Goal: Task Accomplishment & Management: Complete application form

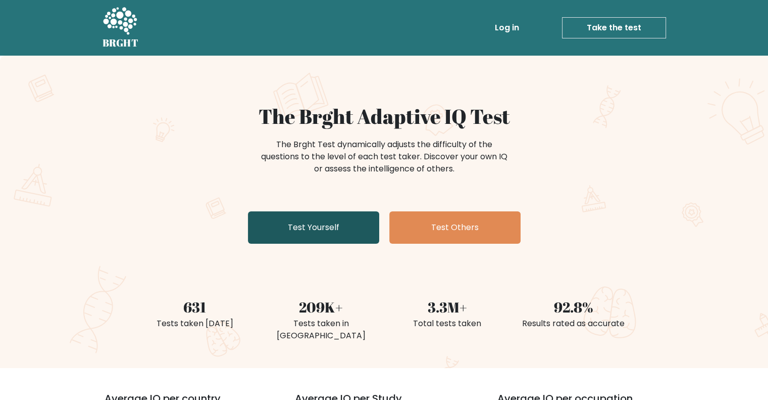
click at [314, 231] on link "Test Yourself" at bounding box center [313, 227] width 131 height 32
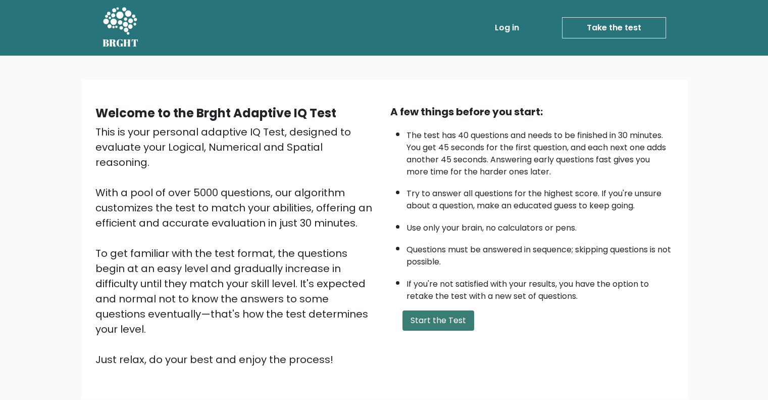
click at [418, 317] on button "Start the Test" at bounding box center [439, 320] width 72 height 20
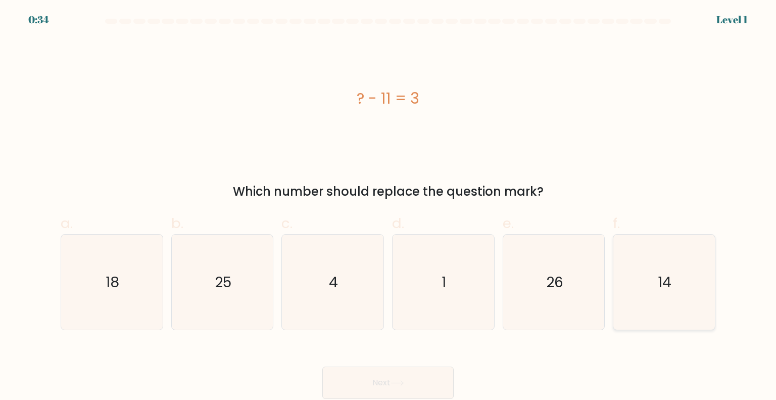
click at [641, 272] on icon "14" at bounding box center [663, 281] width 95 height 95
click at [389, 207] on input "f. 14" at bounding box center [388, 203] width 1 height 7
radio input "true"
click at [427, 383] on button "Next" at bounding box center [387, 382] width 131 height 32
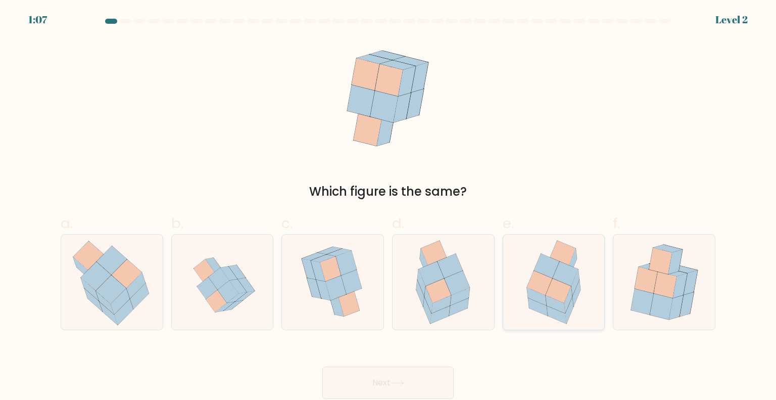
click at [560, 296] on icon at bounding box center [558, 290] width 25 height 24
click at [389, 207] on input "e." at bounding box center [388, 203] width 1 height 7
radio input "true"
click at [402, 381] on icon at bounding box center [398, 383] width 14 height 6
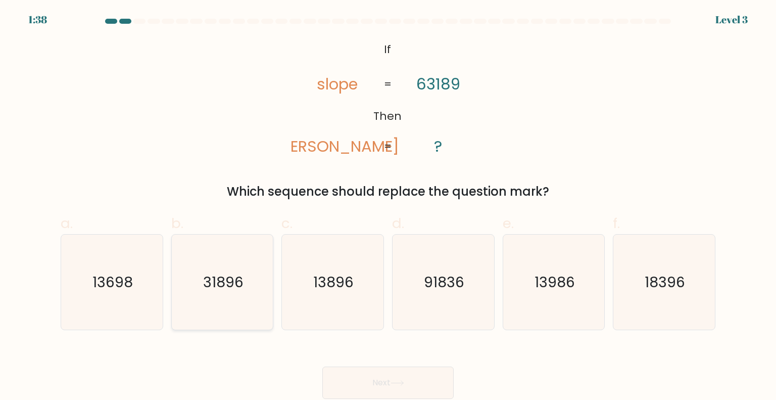
click at [230, 292] on icon "31896" at bounding box center [222, 281] width 95 height 95
click at [388, 207] on input "b. 31896" at bounding box center [388, 203] width 1 height 7
radio input "true"
click at [388, 389] on button "Next" at bounding box center [387, 382] width 131 height 32
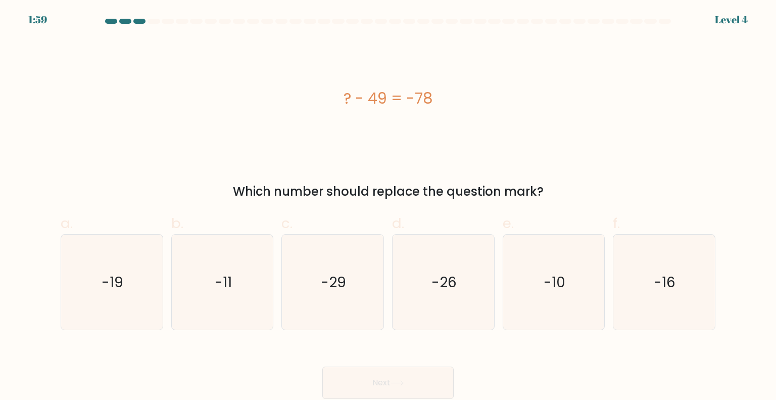
click at [404, 6] on div "1:59 Level 4" at bounding box center [388, 6] width 776 height 12
drag, startPoint x: 329, startPoint y: 299, endPoint x: 336, endPoint y: 302, distance: 7.9
click at [329, 299] on icon "-29" at bounding box center [332, 281] width 95 height 95
click at [388, 207] on input "c. -29" at bounding box center [388, 203] width 1 height 7
radio input "true"
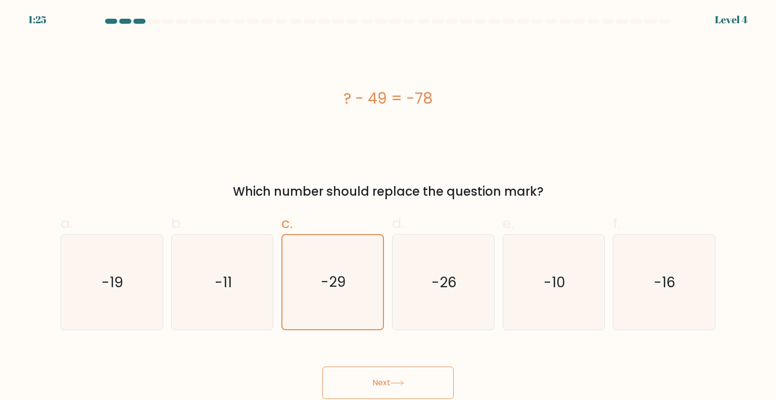
click at [396, 376] on button "Next" at bounding box center [387, 382] width 131 height 32
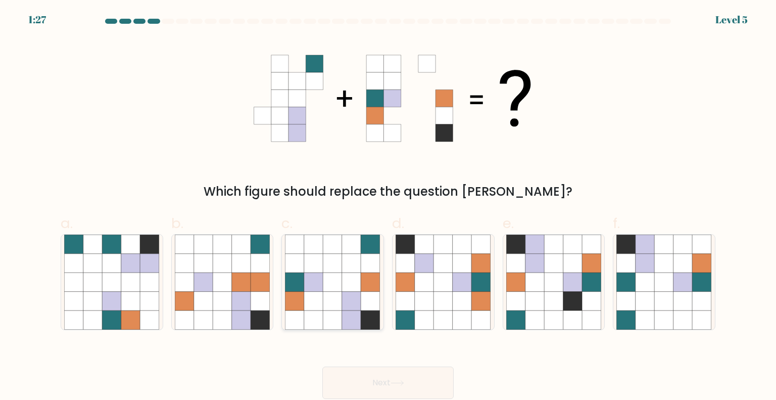
click at [359, 282] on icon at bounding box center [351, 281] width 19 height 19
click at [388, 207] on input "c." at bounding box center [388, 203] width 1 height 7
radio input "true"
click at [378, 378] on button "Next" at bounding box center [387, 382] width 131 height 32
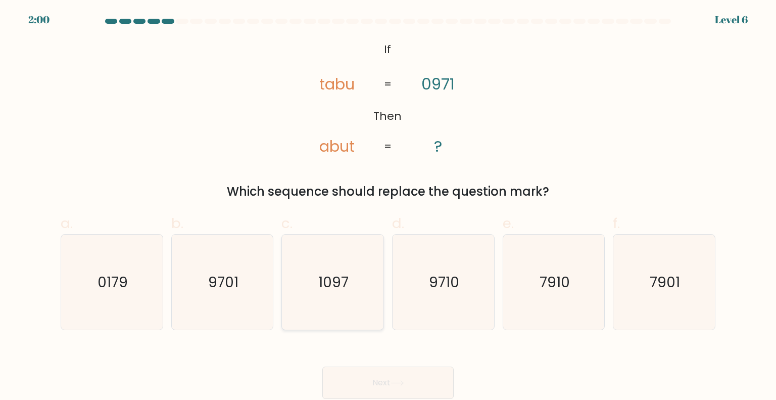
click at [339, 293] on icon "1097" at bounding box center [332, 281] width 95 height 95
click at [388, 207] on input "c. 1097" at bounding box center [388, 203] width 1 height 7
radio input "true"
click at [383, 372] on button "Next" at bounding box center [387, 382] width 131 height 32
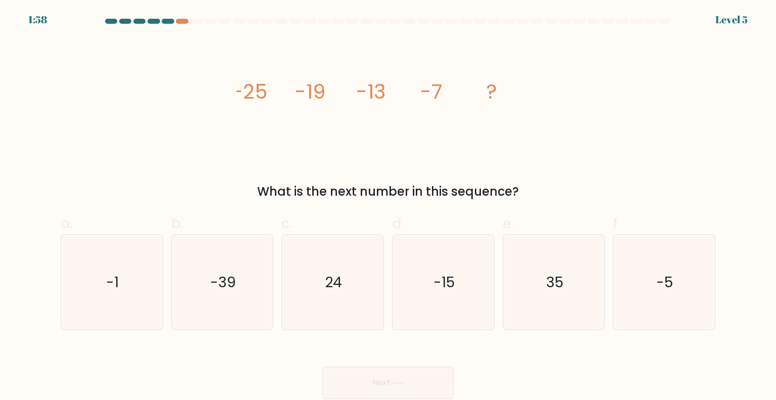
click at [392, 391] on button "Next" at bounding box center [387, 382] width 131 height 32
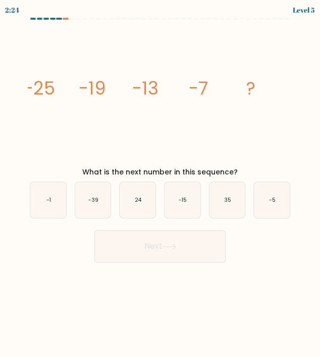
click at [152, 121] on icon "image/svg+xml -25 -19 -13 -7 ?" at bounding box center [160, 94] width 265 height 136
click at [40, 206] on icon "-1" at bounding box center [48, 200] width 36 height 36
click at [160, 183] on input "a. -1" at bounding box center [160, 180] width 1 height 5
radio input "true"
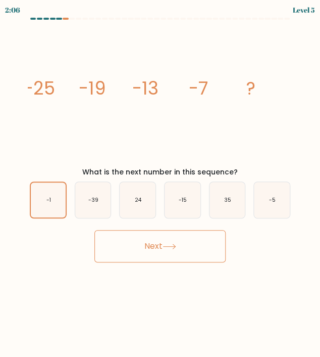
click at [170, 249] on button "Next" at bounding box center [159, 246] width 131 height 32
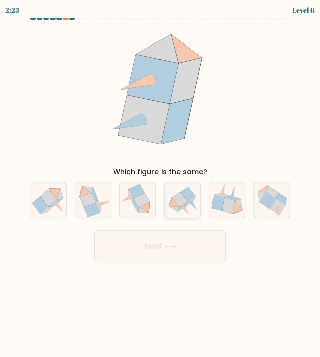
click at [188, 207] on icon at bounding box center [183, 199] width 36 height 32
click at [161, 183] on input "d." at bounding box center [160, 180] width 1 height 5
radio input "true"
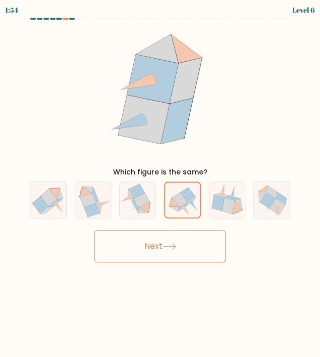
click at [178, 249] on button "Next" at bounding box center [159, 246] width 131 height 32
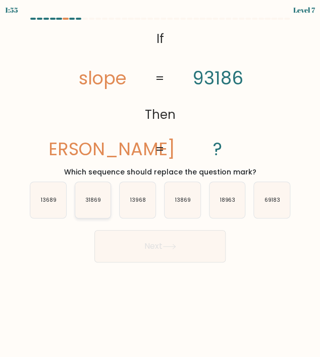
click at [90, 208] on icon "31869" at bounding box center [93, 200] width 36 height 36
click at [160, 183] on input "b. 31869" at bounding box center [160, 180] width 1 height 5
radio input "true"
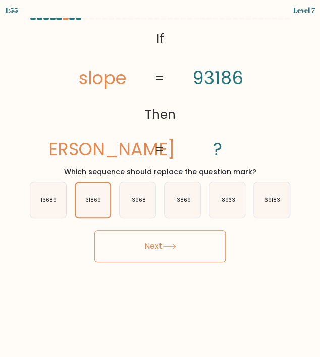
click at [176, 250] on button "Next" at bounding box center [159, 246] width 131 height 32
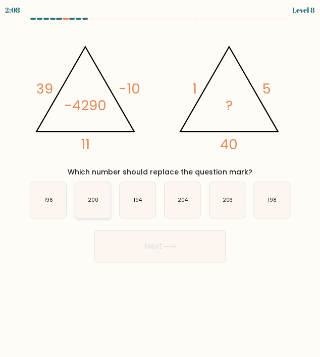
click at [91, 208] on icon "200" at bounding box center [93, 200] width 36 height 36
click at [160, 183] on input "b. 200" at bounding box center [160, 180] width 1 height 5
radio input "true"
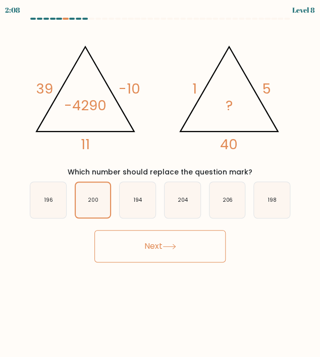
click at [172, 252] on button "Next" at bounding box center [159, 246] width 131 height 32
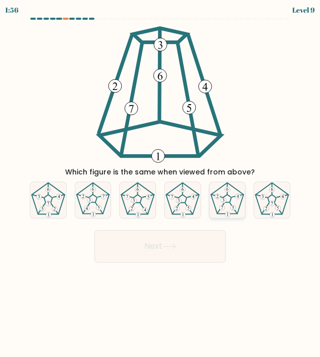
click at [231, 202] on icon at bounding box center [228, 200] width 36 height 36
click at [161, 183] on input "e." at bounding box center [160, 180] width 1 height 5
radio input "true"
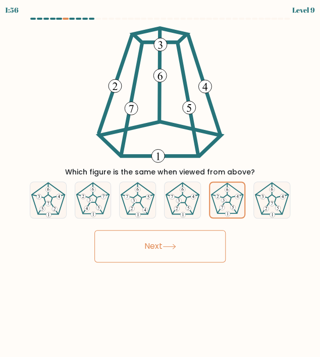
click at [203, 238] on button "Next" at bounding box center [159, 246] width 131 height 32
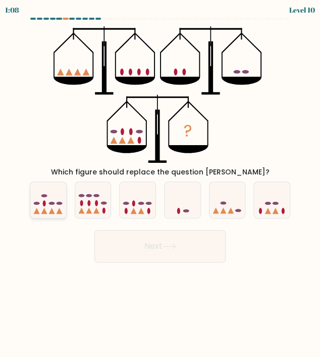
click at [57, 207] on icon at bounding box center [48, 200] width 36 height 30
click at [160, 183] on input "a." at bounding box center [160, 180] width 1 height 5
radio input "true"
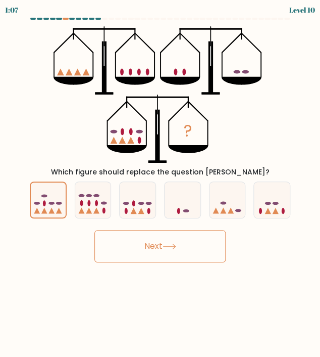
click at [163, 250] on button "Next" at bounding box center [159, 246] width 131 height 32
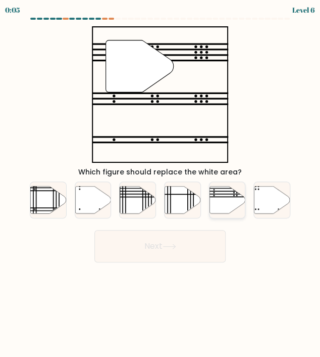
click at [216, 200] on icon at bounding box center [228, 199] width 36 height 27
click at [161, 183] on input "e." at bounding box center [160, 180] width 1 height 5
radio input "true"
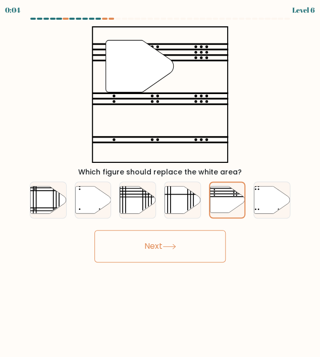
click at [183, 236] on button "Next" at bounding box center [159, 246] width 131 height 32
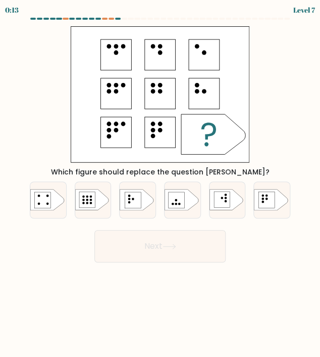
click at [162, 136] on rect at bounding box center [160, 132] width 31 height 31
click at [142, 197] on icon at bounding box center [136, 199] width 33 height 21
click at [160, 183] on input "c." at bounding box center [160, 180] width 1 height 5
radio input "true"
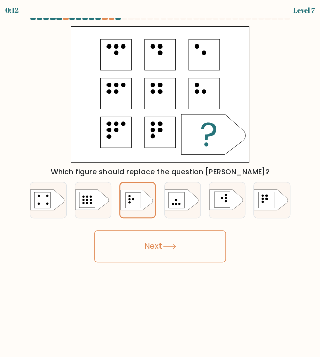
click at [143, 246] on button "Next" at bounding box center [159, 246] width 131 height 32
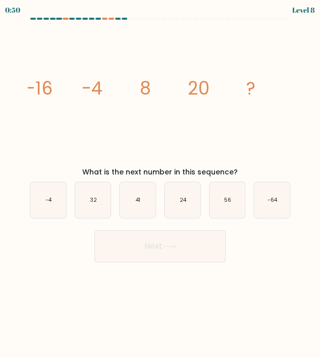
drag, startPoint x: 20, startPoint y: 81, endPoint x: 259, endPoint y: 169, distance: 254.2
click at [259, 169] on form at bounding box center [160, 140] width 320 height 245
click at [239, 129] on icon "image/svg+xml -16 -4 8 20 ?" at bounding box center [160, 94] width 265 height 136
click at [178, 208] on icon "24" at bounding box center [183, 200] width 36 height 36
click at [161, 183] on input "d. 24" at bounding box center [160, 180] width 1 height 5
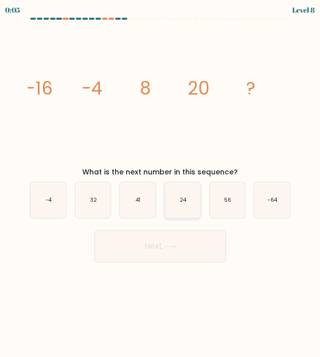
radio input "true"
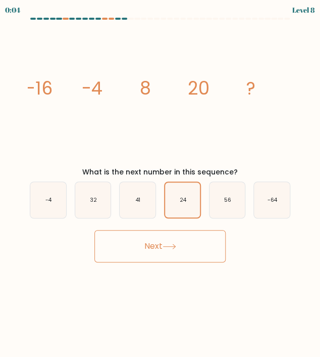
click at [182, 247] on button "Next" at bounding box center [159, 246] width 131 height 32
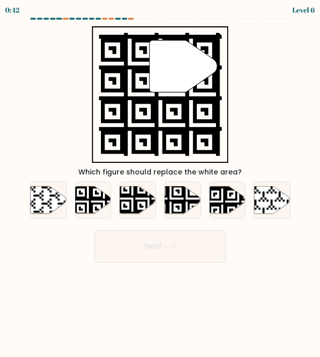
drag, startPoint x: 136, startPoint y: 201, endPoint x: 141, endPoint y: 179, distance: 22.9
click at [141, 179] on div "a. b. c. d." at bounding box center [160, 195] width 269 height 45
click at [176, 207] on icon at bounding box center [170, 214] width 65 height 65
click at [161, 183] on input "d." at bounding box center [160, 180] width 1 height 5
radio input "true"
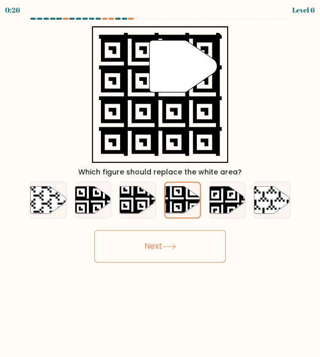
drag, startPoint x: 173, startPoint y: 232, endPoint x: 171, endPoint y: 238, distance: 7.0
click at [173, 232] on button "Next" at bounding box center [159, 246] width 131 height 32
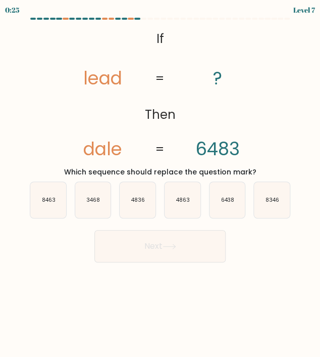
click at [169, 244] on icon at bounding box center [170, 247] width 14 height 6
click at [271, 221] on form "If ?" at bounding box center [160, 140] width 320 height 245
click at [269, 206] on icon "8346" at bounding box center [272, 200] width 36 height 36
click at [161, 183] on input "f. 8346" at bounding box center [160, 180] width 1 height 5
radio input "true"
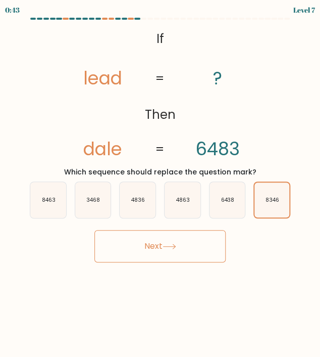
click at [161, 242] on button "Next" at bounding box center [159, 246] width 131 height 32
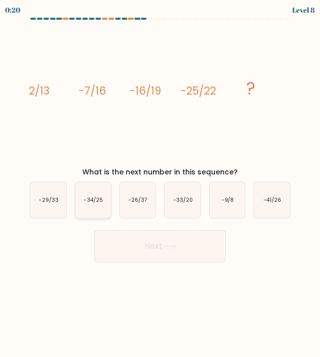
click at [99, 209] on icon "-34/25" at bounding box center [93, 200] width 36 height 36
click at [160, 183] on input "b. -34/25" at bounding box center [160, 180] width 1 height 5
radio input "true"
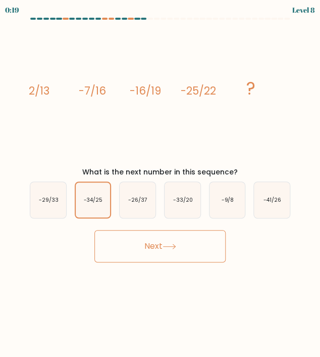
click at [160, 250] on button "Next" at bounding box center [159, 246] width 131 height 32
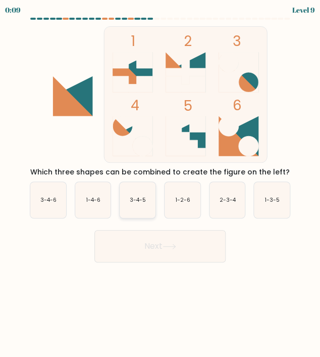
click at [126, 199] on icon "3-4-5" at bounding box center [138, 200] width 36 height 36
click at [160, 183] on input "c. 3-4-5" at bounding box center [160, 180] width 1 height 5
radio input "true"
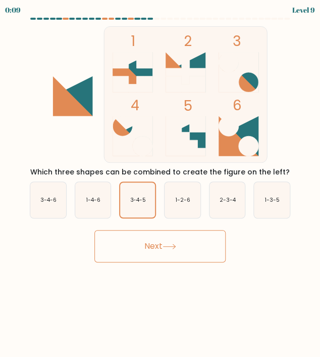
click at [143, 234] on button "Next" at bounding box center [159, 246] width 131 height 32
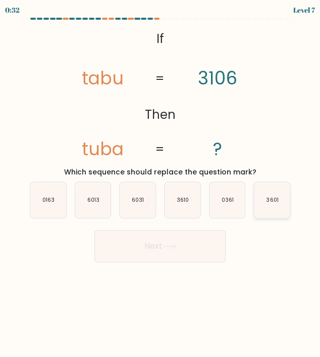
click at [282, 202] on icon "3601" at bounding box center [272, 200] width 36 height 36
click at [161, 183] on input "f. 3601" at bounding box center [160, 180] width 1 height 5
radio input "true"
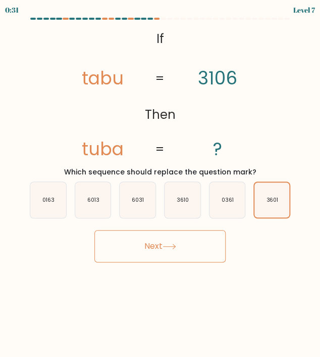
click at [173, 248] on icon at bounding box center [170, 247] width 14 height 6
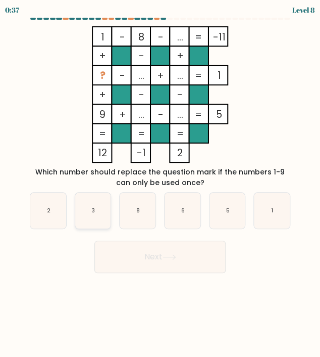
click at [93, 206] on icon "3" at bounding box center [93, 210] width 36 height 36
click at [160, 183] on input "b. 3" at bounding box center [160, 180] width 1 height 5
radio input "true"
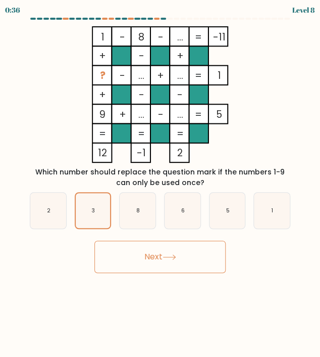
click at [203, 264] on button "Next" at bounding box center [159, 256] width 131 height 32
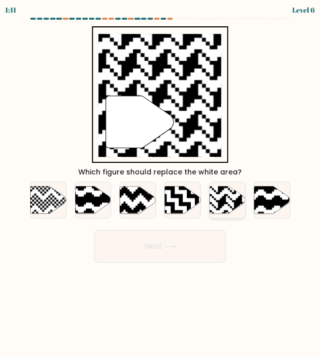
click at [222, 198] on rect at bounding box center [238, 185] width 65 height 65
click at [161, 183] on input "e." at bounding box center [160, 180] width 1 height 5
radio input "true"
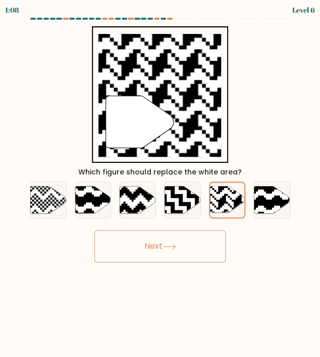
click at [179, 250] on button "Next" at bounding box center [159, 246] width 131 height 32
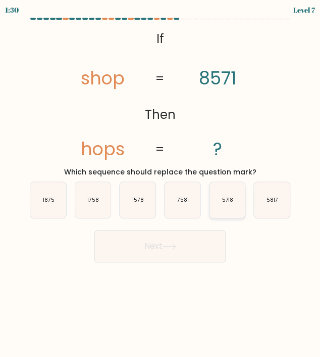
click at [227, 210] on icon "5718" at bounding box center [228, 200] width 36 height 36
click at [161, 183] on input "e. 5718" at bounding box center [160, 180] width 1 height 5
radio input "true"
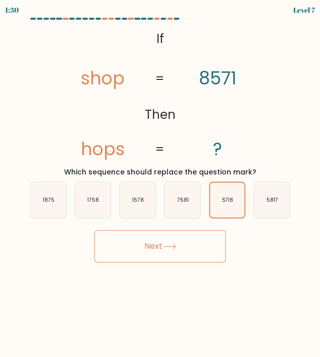
click at [192, 237] on button "Next" at bounding box center [159, 246] width 131 height 32
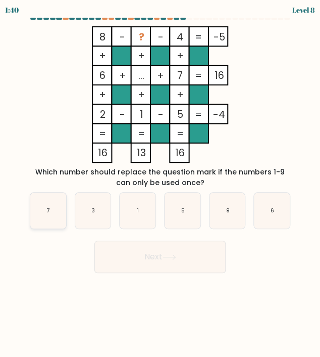
click at [43, 203] on icon "7" at bounding box center [48, 210] width 36 height 36
click at [160, 183] on input "a. 7" at bounding box center [160, 180] width 1 height 5
radio input "true"
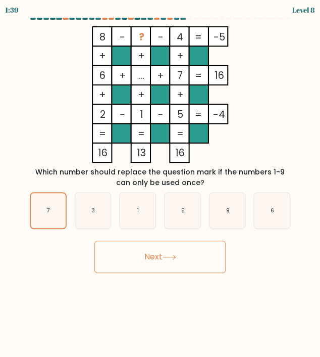
click at [133, 252] on button "Next" at bounding box center [159, 256] width 131 height 32
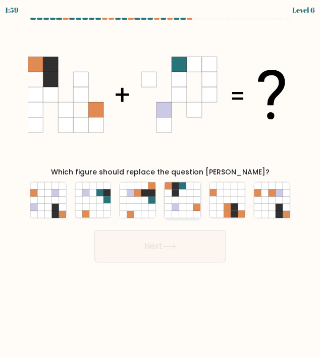
click at [174, 208] on icon at bounding box center [175, 206] width 7 height 7
click at [161, 183] on input "d." at bounding box center [160, 180] width 1 height 5
radio input "true"
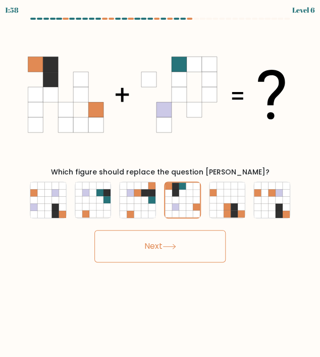
click at [184, 235] on button "Next" at bounding box center [159, 246] width 131 height 32
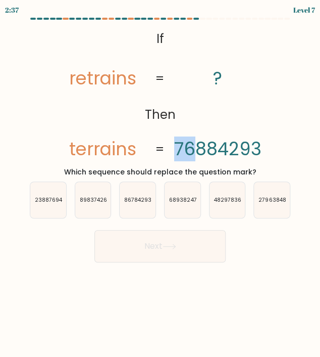
drag, startPoint x: 178, startPoint y: 147, endPoint x: 199, endPoint y: 153, distance: 21.6
click at [199, 153] on tspan "76884293" at bounding box center [217, 148] width 87 height 25
click at [279, 140] on div "@import url('https://fonts.googleapis.com/css?family=Abril+Fatface:400,100,100i…" at bounding box center [160, 101] width 273 height 151
click at [138, 200] on text "86784293" at bounding box center [137, 200] width 27 height 8
click at [160, 183] on input "c. 86784293" at bounding box center [160, 180] width 1 height 5
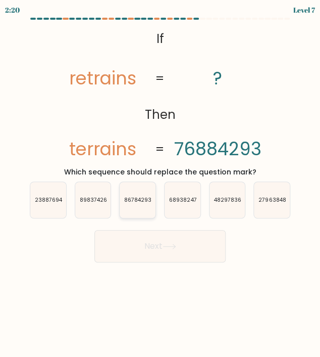
radio input "true"
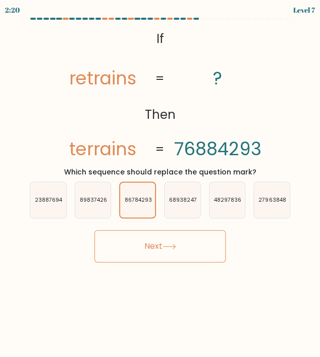
click at [144, 242] on button "Next" at bounding box center [159, 246] width 131 height 32
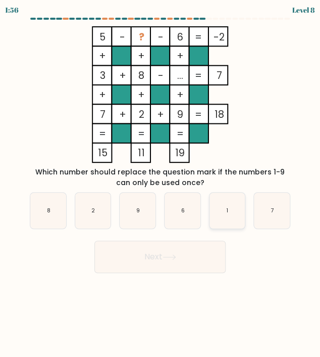
click at [234, 216] on icon "1" at bounding box center [228, 210] width 36 height 36
click at [161, 183] on input "e. 1" at bounding box center [160, 180] width 1 height 5
radio input "true"
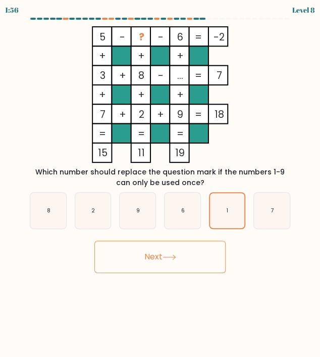
click at [181, 267] on button "Next" at bounding box center [159, 256] width 131 height 32
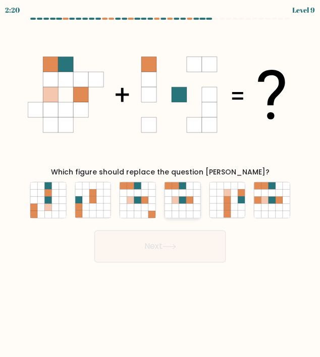
click at [179, 204] on icon at bounding box center [182, 206] width 7 height 7
click at [161, 183] on input "d." at bounding box center [160, 180] width 1 height 5
radio input "true"
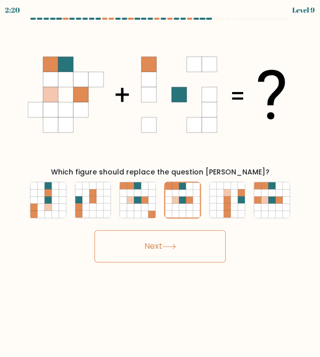
click at [184, 249] on button "Next" at bounding box center [159, 246] width 131 height 32
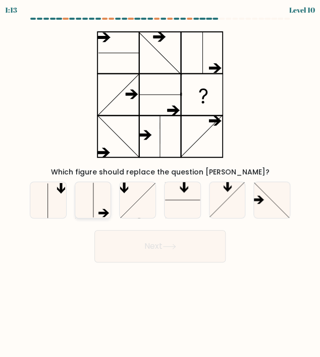
click at [100, 194] on icon at bounding box center [93, 200] width 36 height 36
click at [160, 183] on input "b." at bounding box center [160, 180] width 1 height 5
radio input "true"
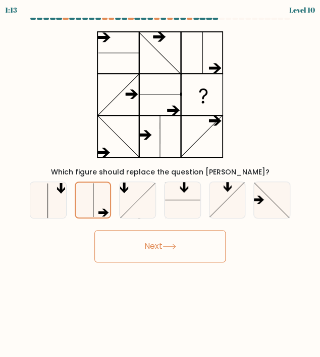
click at [164, 243] on button "Next" at bounding box center [159, 246] width 131 height 32
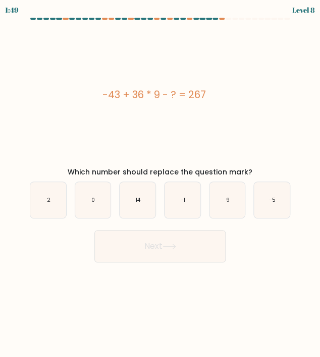
drag, startPoint x: 206, startPoint y: 97, endPoint x: 99, endPoint y: 101, distance: 107.2
click at [99, 101] on div "-43 + 36 * 9 - ? = 267" at bounding box center [154, 94] width 265 height 15
copy div "-43 + 36 * 9 - ? = 267"
click at [132, 202] on icon "14" at bounding box center [138, 200] width 36 height 36
click at [160, 183] on input "c. 14" at bounding box center [160, 180] width 1 height 5
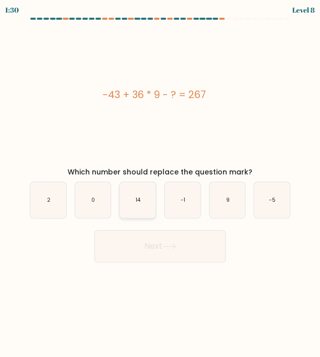
radio input "true"
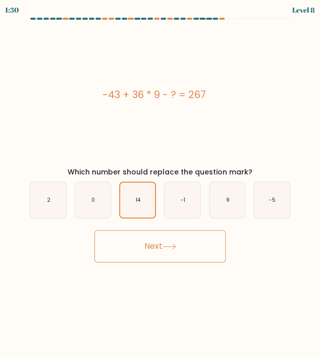
click at [138, 238] on button "Next" at bounding box center [159, 246] width 131 height 32
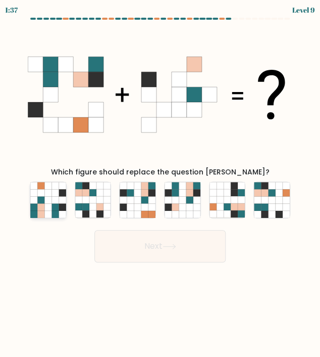
click at [49, 196] on icon at bounding box center [47, 192] width 7 height 7
click at [160, 183] on input "a." at bounding box center [160, 180] width 1 height 5
radio input "true"
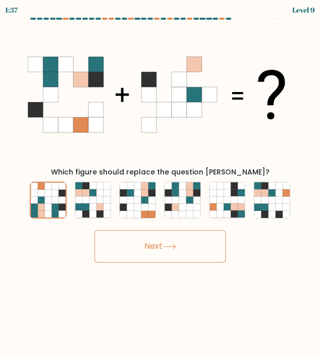
click at [150, 234] on button "Next" at bounding box center [159, 246] width 131 height 32
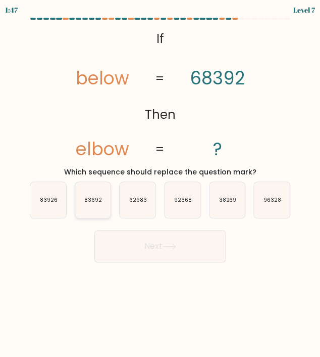
click at [99, 206] on icon "83692" at bounding box center [93, 200] width 36 height 36
click at [160, 183] on input "b. 83692" at bounding box center [160, 180] width 1 height 5
radio input "true"
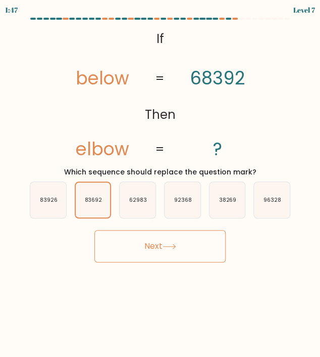
click at [164, 240] on button "Next" at bounding box center [159, 246] width 131 height 32
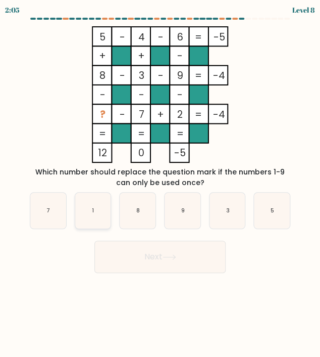
click at [105, 201] on icon "1" at bounding box center [93, 210] width 36 height 36
click at [160, 183] on input "b. 1" at bounding box center [160, 180] width 1 height 5
radio input "true"
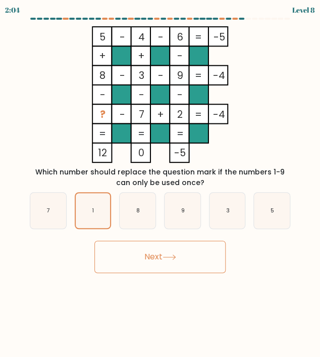
click at [189, 261] on button "Next" at bounding box center [159, 256] width 131 height 32
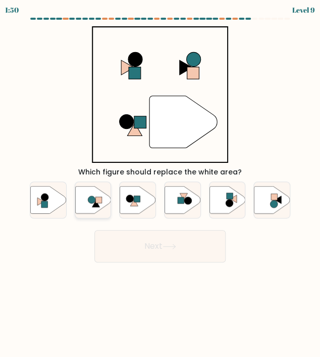
click at [97, 206] on icon at bounding box center [96, 203] width 8 height 7
click at [160, 183] on input "b." at bounding box center [160, 180] width 1 height 5
radio input "true"
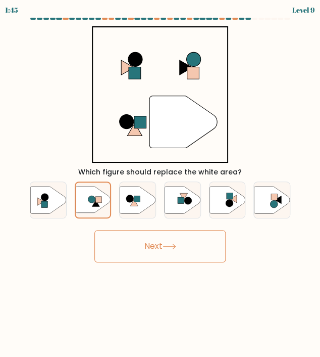
click at [138, 236] on button "Next" at bounding box center [159, 246] width 131 height 32
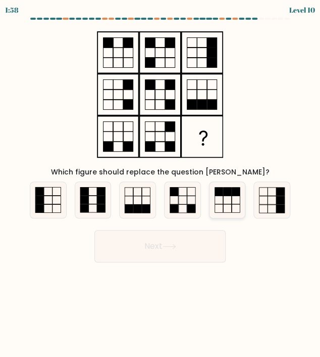
click at [230, 197] on icon at bounding box center [228, 200] width 36 height 36
click at [161, 183] on input "e." at bounding box center [160, 180] width 1 height 5
radio input "true"
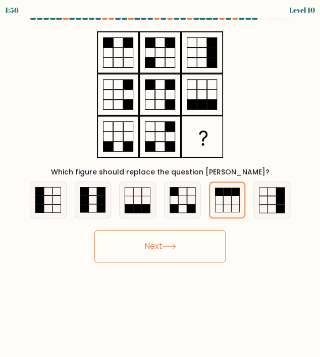
click at [187, 246] on button "Next" at bounding box center [159, 246] width 131 height 32
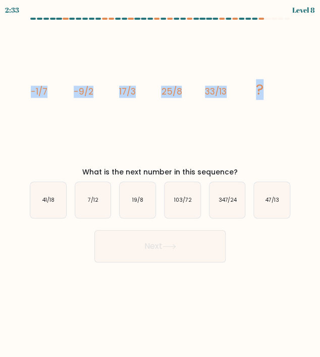
drag, startPoint x: 32, startPoint y: 88, endPoint x: 268, endPoint y: 85, distance: 236.5
click at [268, 85] on icon "image/svg+xml -1/7 -9/2 17/3 25/8 33/13 ?" at bounding box center [160, 94] width 265 height 136
copy g "-1/7 -9/2 17/3 25/8 33/13 ?"
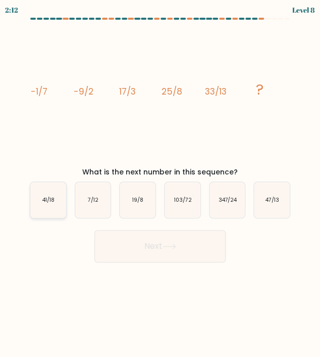
click at [48, 203] on text "41/18" at bounding box center [48, 200] width 12 height 8
click at [160, 183] on input "a. 41/18" at bounding box center [160, 180] width 1 height 5
radio input "true"
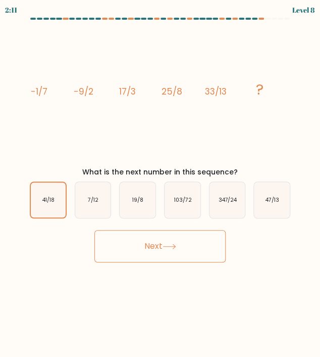
click at [135, 253] on button "Next" at bounding box center [159, 246] width 131 height 32
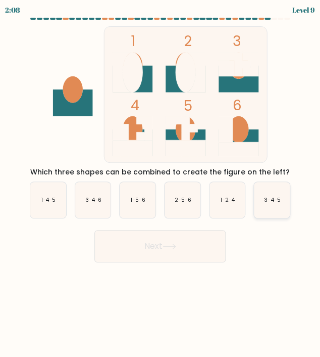
click at [277, 202] on text "3-4-5" at bounding box center [272, 200] width 16 height 8
click at [161, 183] on input "f. 3-4-5" at bounding box center [160, 180] width 1 height 5
radio input "true"
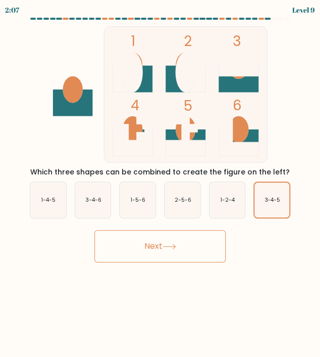
click at [184, 247] on button "Next" at bounding box center [159, 246] width 131 height 32
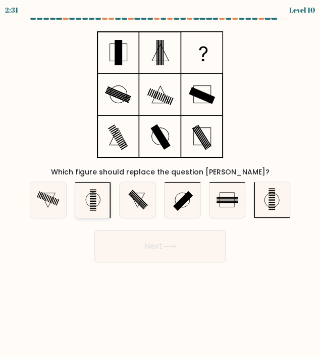
click at [95, 200] on icon at bounding box center [93, 200] width 36 height 36
click at [160, 183] on input "b." at bounding box center [160, 180] width 1 height 5
radio input "true"
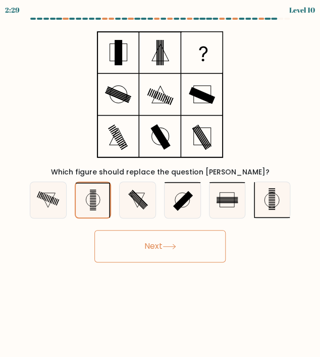
click at [176, 249] on icon at bounding box center [170, 247] width 14 height 6
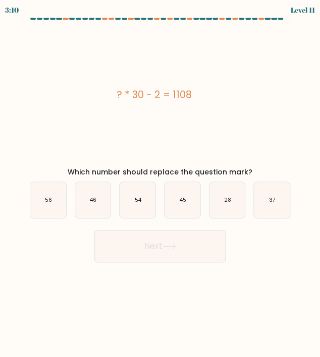
drag, startPoint x: 195, startPoint y: 94, endPoint x: 113, endPoint y: 77, distance: 83.5
click at [113, 77] on div "? * 30 - 2 = 1108" at bounding box center [154, 94] width 265 height 136
copy div "? * 30 - 2 = 1108"
click at [278, 208] on icon "37" at bounding box center [272, 200] width 36 height 36
click at [161, 183] on input "f. 37" at bounding box center [160, 180] width 1 height 5
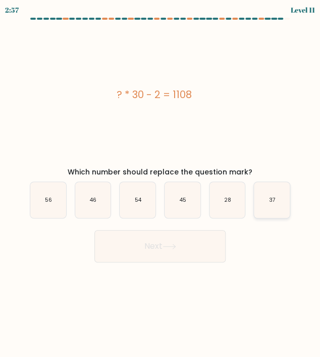
radio input "true"
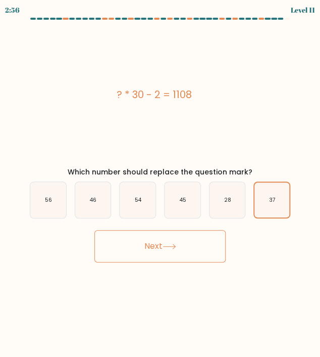
click at [187, 249] on button "Next" at bounding box center [159, 246] width 131 height 32
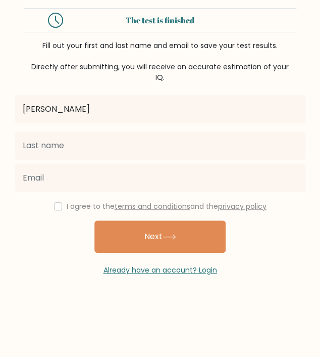
type input "[PERSON_NAME]"
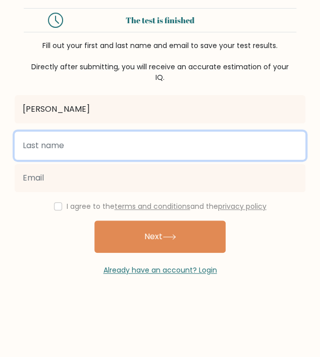
click at [26, 152] on input "text" at bounding box center [160, 145] width 291 height 28
type input "Dianela"
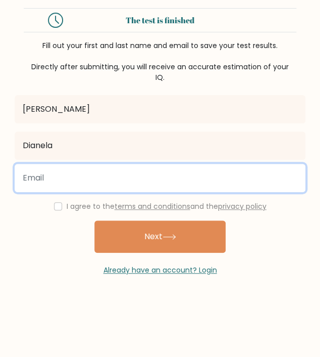
click at [34, 175] on input "email" at bounding box center [160, 178] width 291 height 28
type input "[EMAIL_ADDRESS][DOMAIN_NAME]"
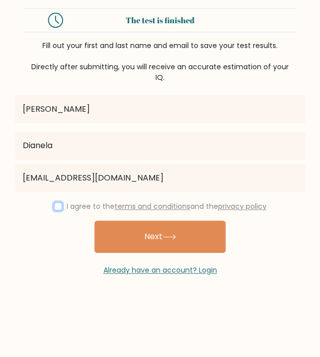
click at [54, 208] on input "checkbox" at bounding box center [58, 206] width 8 height 8
checkbox input "true"
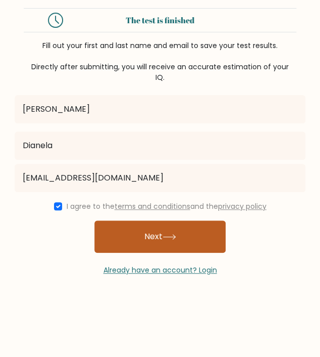
click at [141, 240] on button "Next" at bounding box center [159, 236] width 131 height 32
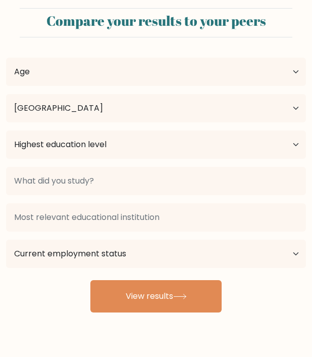
select select "PH"
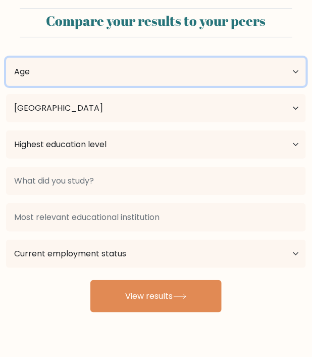
click at [160, 82] on select "Age Under [DEMOGRAPHIC_DATA] [DEMOGRAPHIC_DATA] [DEMOGRAPHIC_DATA] [DEMOGRAPHIC…" at bounding box center [156, 72] width 300 height 28
select select "25_34"
click at [6, 58] on select "Age Under [DEMOGRAPHIC_DATA] [DEMOGRAPHIC_DATA] [DEMOGRAPHIC_DATA] [DEMOGRAPHIC…" at bounding box center [156, 72] width 300 height 28
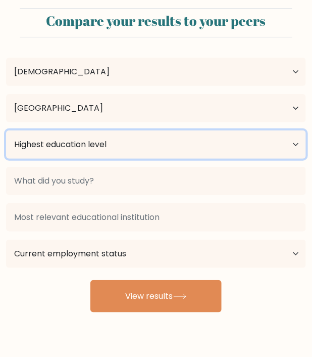
click at [117, 151] on select "Highest education level No schooling Primary Lower Secondary Upper Secondary Oc…" at bounding box center [156, 144] width 300 height 28
select select "bachelors_degree"
click at [6, 130] on select "Highest education level No schooling Primary Lower Secondary Upper Secondary Oc…" at bounding box center [156, 144] width 300 height 28
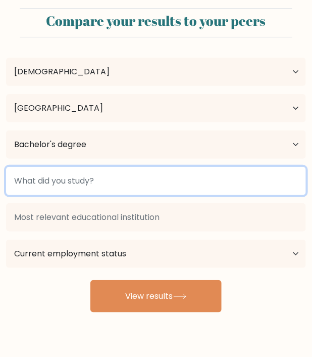
click at [103, 194] on input at bounding box center [156, 181] width 300 height 28
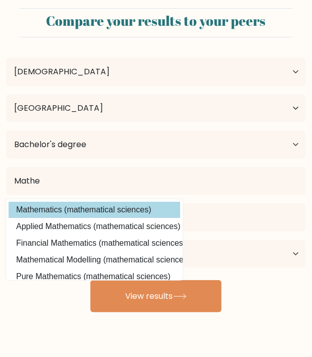
click at [122, 210] on option "Mathematics (mathematical sciences)" at bounding box center [95, 210] width 172 height 16
type input "Mathematics"
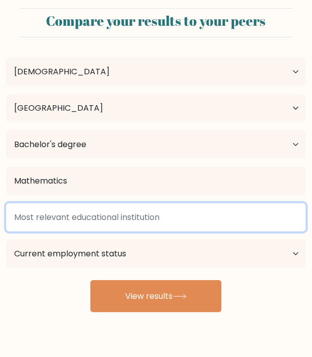
click at [102, 223] on input at bounding box center [156, 217] width 300 height 28
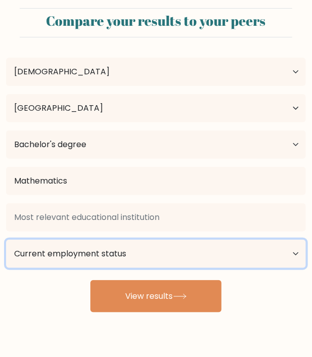
click at [162, 257] on select "Current employment status Employed Student Retired Other / prefer not to answer" at bounding box center [156, 253] width 300 height 28
select select "other"
click at [6, 239] on select "Current employment status Employed Student Retired Other / prefer not to answer" at bounding box center [156, 253] width 300 height 28
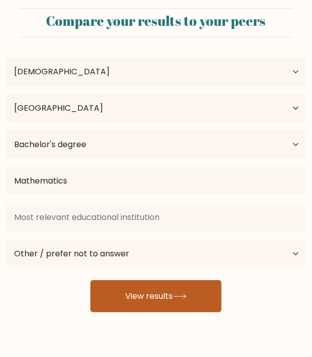
click at [151, 291] on button "View results" at bounding box center [155, 296] width 131 height 32
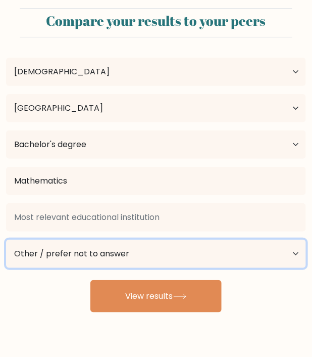
click at [91, 247] on select "Current employment status Employed Student Retired Other / prefer not to answer" at bounding box center [156, 253] width 300 height 28
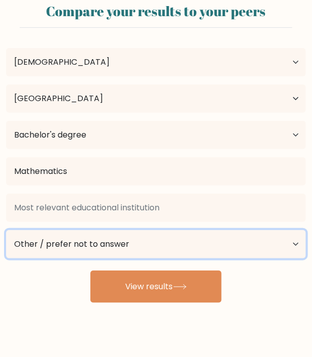
scroll to position [26, 0]
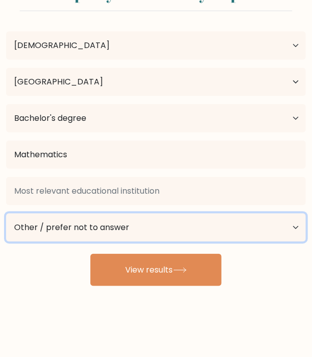
click at [299, 225] on select "Current employment status Employed Student Retired Other / prefer not to answer" at bounding box center [156, 227] width 300 height 28
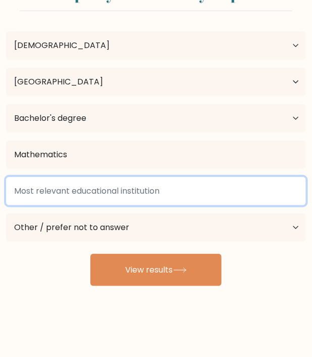
click at [182, 191] on input at bounding box center [156, 191] width 300 height 28
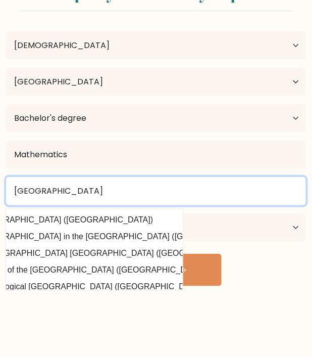
scroll to position [0, 0]
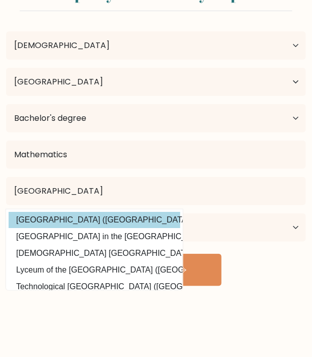
click at [63, 216] on option "Polytechnic University of the Philippines (Philippines)" at bounding box center [95, 220] width 172 height 16
type input "[GEOGRAPHIC_DATA]"
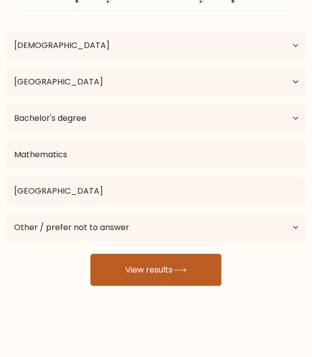
click at [172, 266] on button "View results" at bounding box center [155, 270] width 131 height 32
